Goal: Navigation & Orientation: Find specific page/section

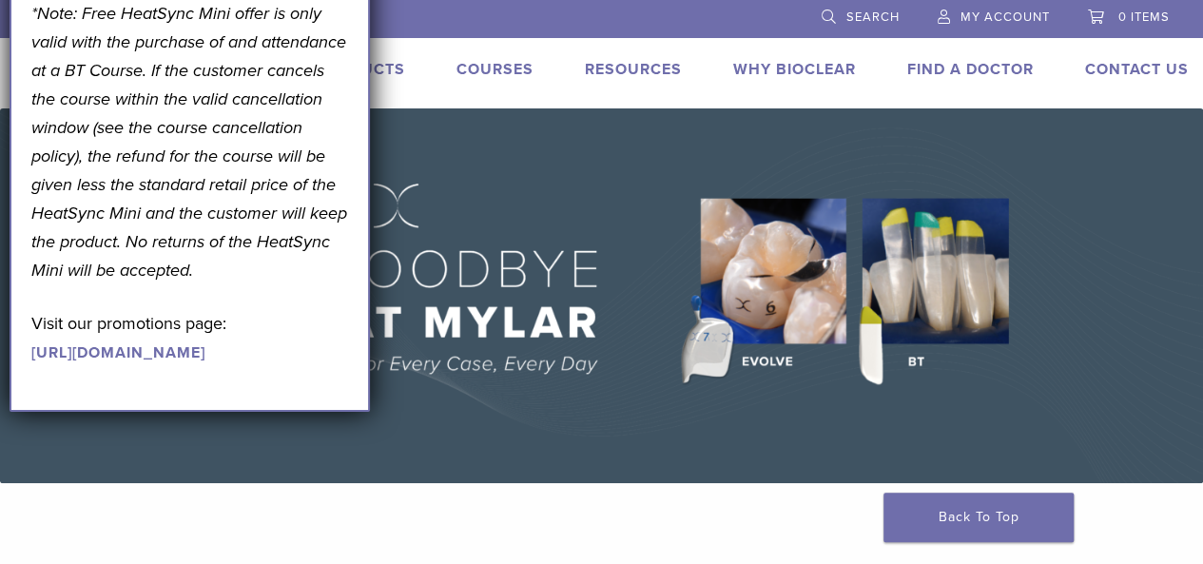
click at [586, 168] on img at bounding box center [601, 295] width 1203 height 375
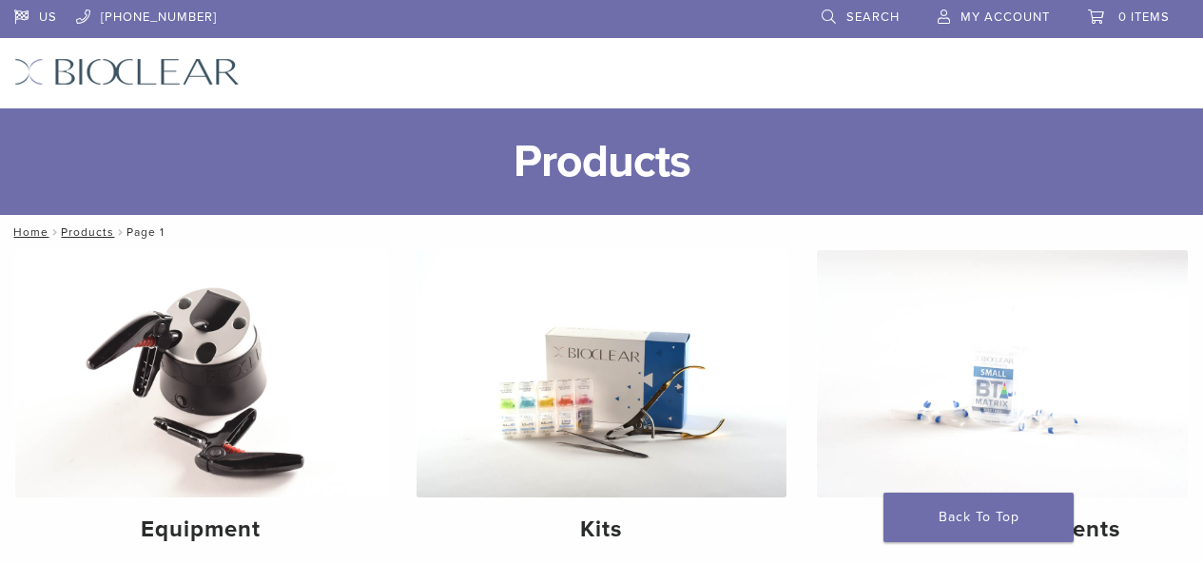
scroll to position [301, 0]
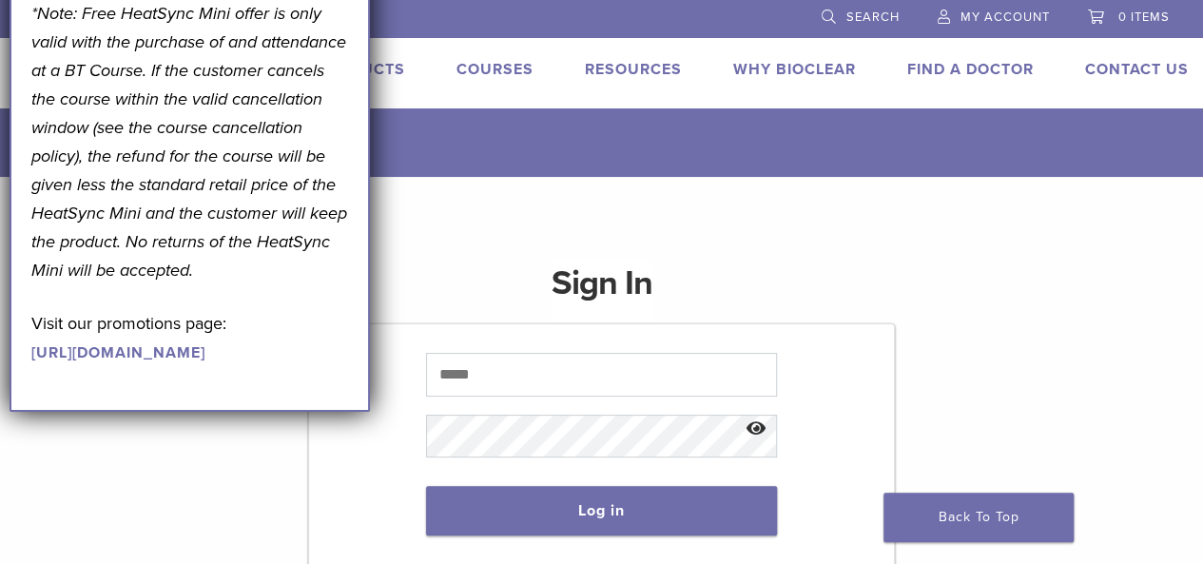
click at [204, 362] on link "[URL][DOMAIN_NAME]" at bounding box center [118, 352] width 174 height 19
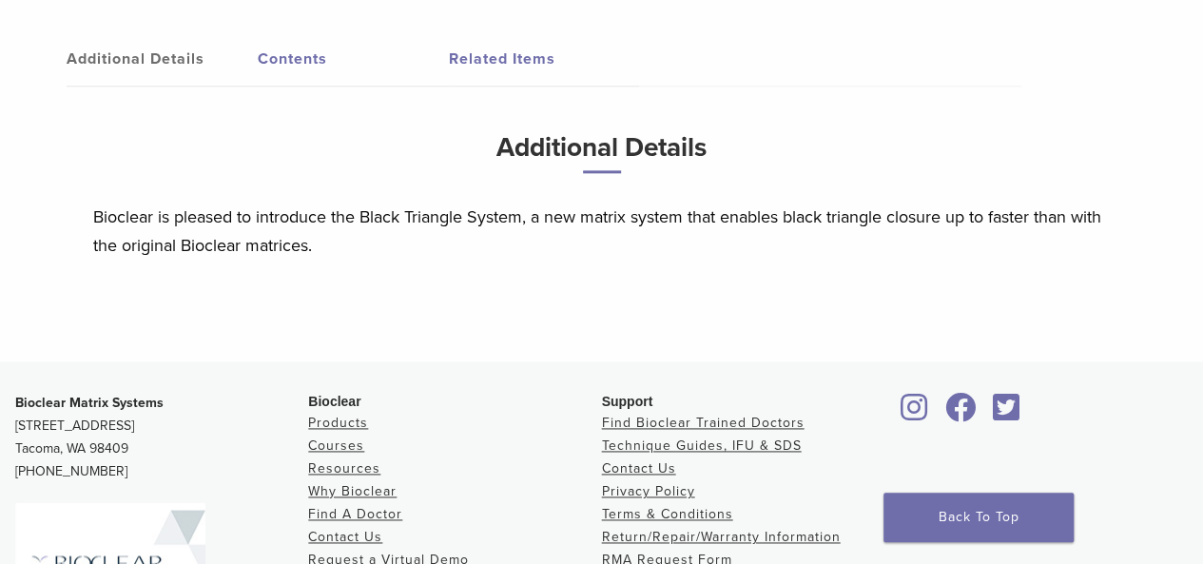
scroll to position [1356, 0]
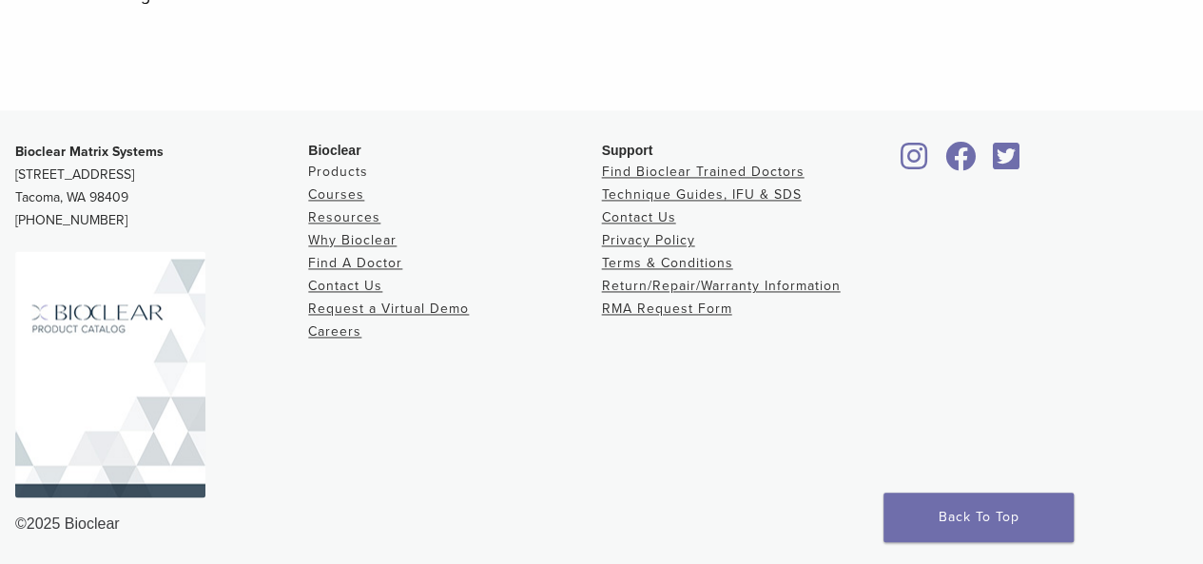
click at [344, 166] on link "Products" at bounding box center [338, 172] width 60 height 16
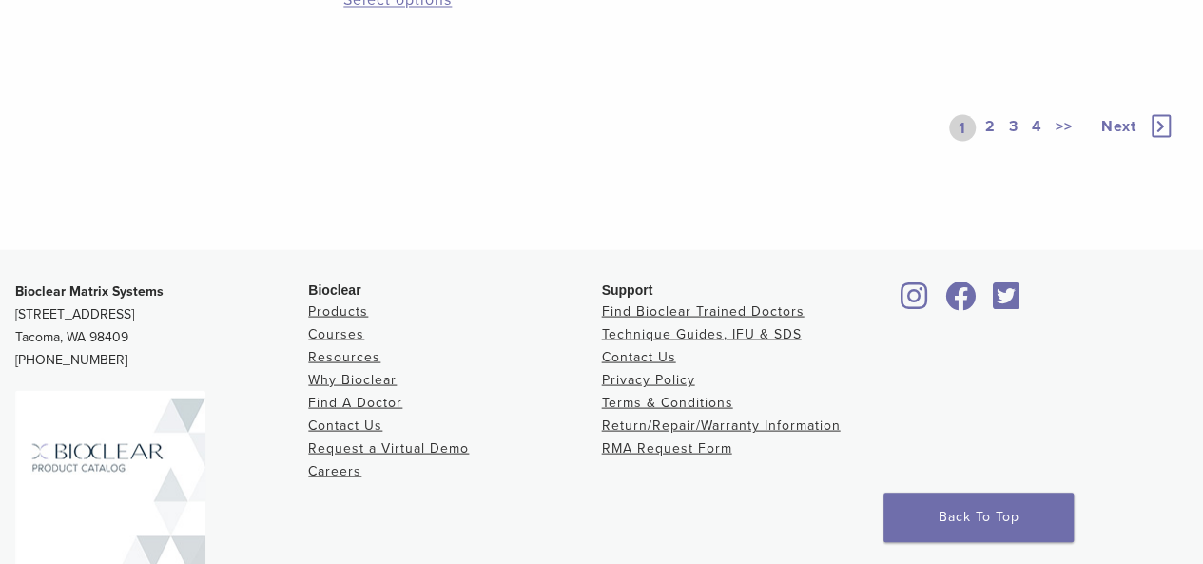
scroll to position [1914, 0]
